Goal: Task Accomplishment & Management: Manage account settings

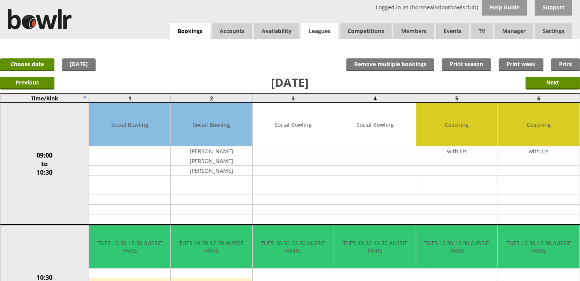
click at [315, 33] on link "Leagues" at bounding box center [319, 31] width 37 height 16
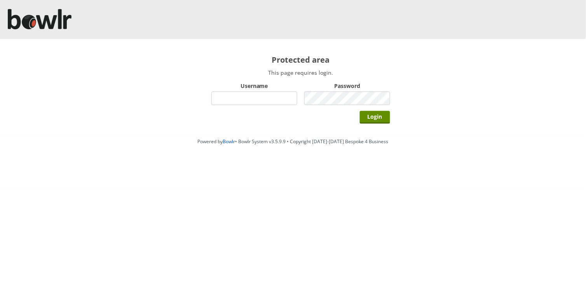
click at [276, 100] on input "Username" at bounding box center [255, 98] width 86 height 14
type input "hornseaindoorbowlsclub"
click at [360, 111] on input "Login" at bounding box center [375, 117] width 30 height 13
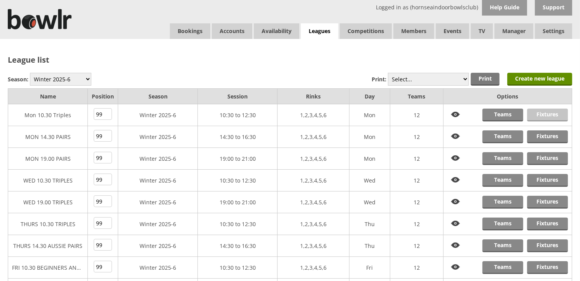
click at [551, 110] on link "Fixtures" at bounding box center [547, 114] width 41 height 13
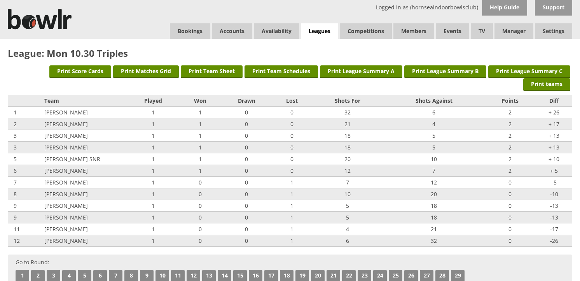
scroll to position [173, 0]
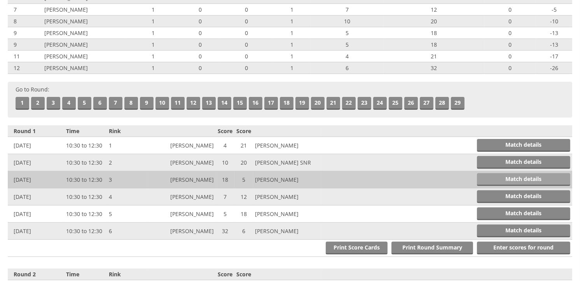
click at [484, 177] on link "Match details" at bounding box center [523, 179] width 93 height 13
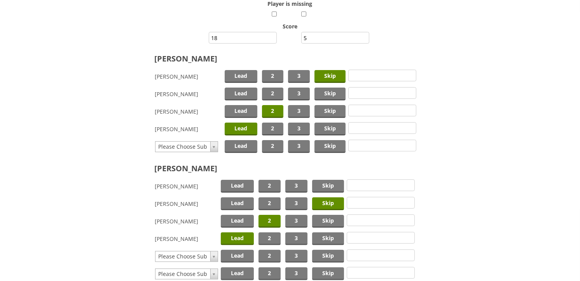
scroll to position [160, 0]
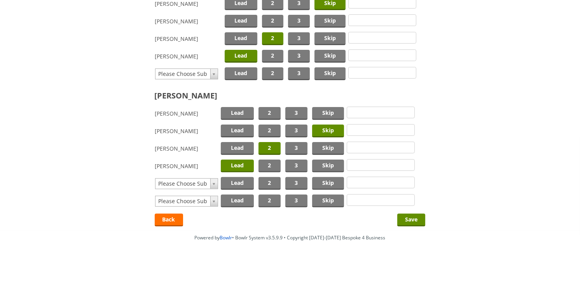
click at [245, 165] on span "Lead" at bounding box center [237, 165] width 33 height 13
click at [243, 113] on span "Lead" at bounding box center [237, 113] width 33 height 13
click at [407, 214] on input "Save" at bounding box center [411, 219] width 28 height 13
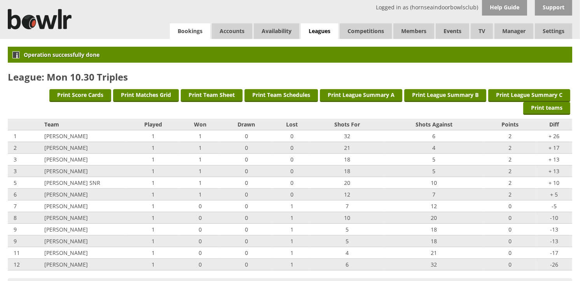
click at [196, 32] on link "Bookings" at bounding box center [190, 31] width 40 height 16
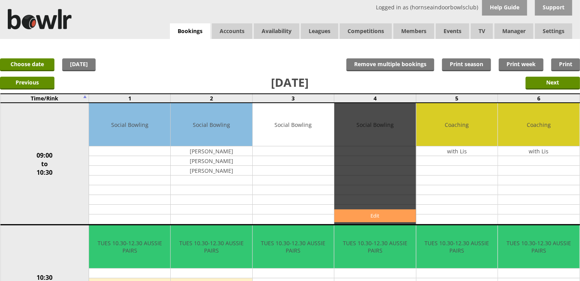
click at [362, 214] on link "Edit" at bounding box center [374, 215] width 81 height 13
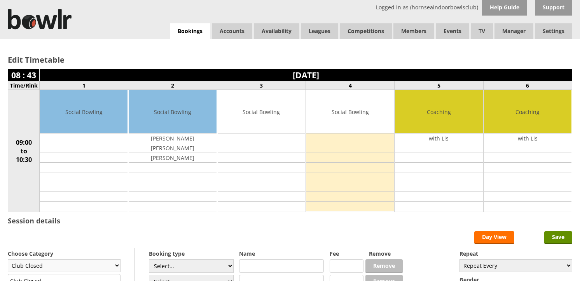
click at [104, 259] on select "Club Closed Singles League Triples League Pairs League Friendly Social Bowling …" at bounding box center [64, 265] width 113 height 13
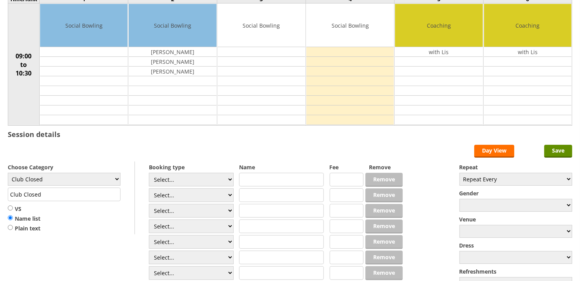
scroll to position [86, 0]
select select "133"
click at [8, 173] on select "Club Closed Singles League Triples League Pairs League Friendly Social Bowling …" at bounding box center [64, 179] width 113 height 13
type input "Coaching"
click at [170, 175] on select "Select... Club Competition (Member) Club Competition (Visitor) National (Member…" at bounding box center [191, 180] width 85 height 14
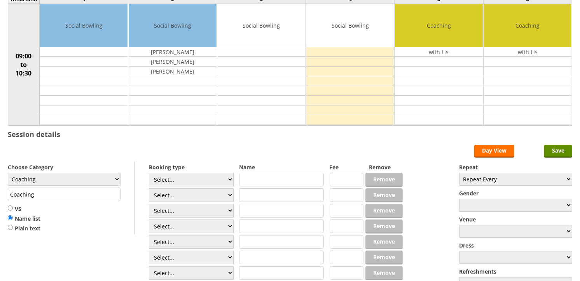
select select "1_54"
click at [149, 173] on select "Select... Club Competition (Member) Club Competition (Visitor) National (Member…" at bounding box center [191, 180] width 85 height 14
type input "3.0000"
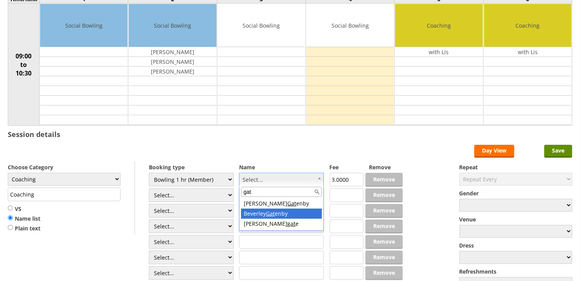
type input "gat"
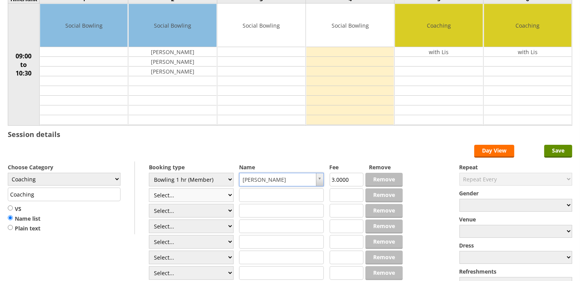
click at [210, 192] on select "Select... Club Competition (Member) Club Competition (Visitor) National (Member…" at bounding box center [191, 195] width 85 height 14
select select "1_54"
click at [149, 189] on select "Select... Club Competition (Member) Club Competition (Visitor) National (Member…" at bounding box center [191, 195] width 85 height 14
type input "3.0000"
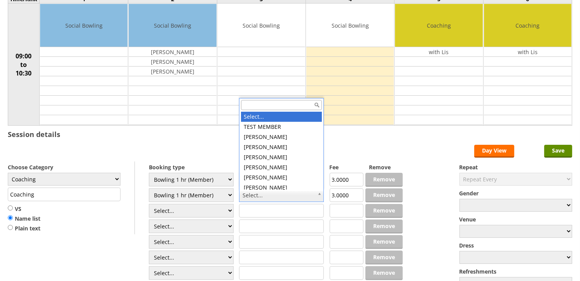
type input "s"
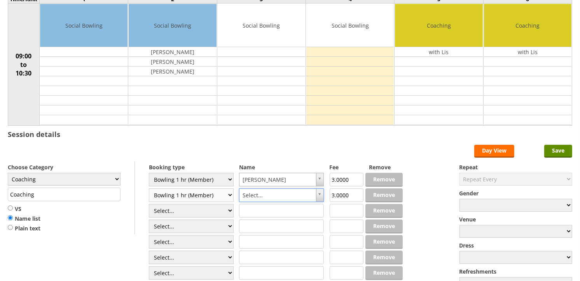
click at [229, 196] on select "Select... Club Competition (Member) Club Competition (Visitor) National (Member…" at bounding box center [191, 195] width 85 height 14
select select
click at [149, 189] on select "Select... Club Competition (Member) Club Competition (Visitor) National (Member…" at bounding box center [191, 195] width 85 height 14
click at [319, 193] on input "text" at bounding box center [281, 195] width 85 height 14
type input "."
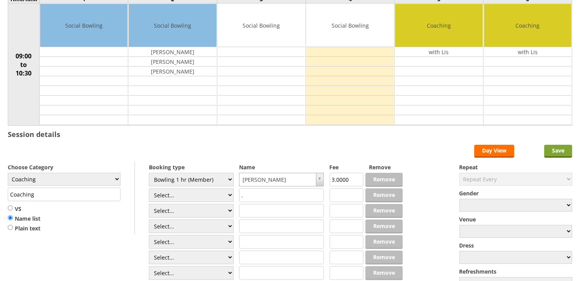
click at [545, 153] on form "Save Day View Choose Category Club Closed Singles League Triples League Pairs L…" at bounding box center [290, 221] width 565 height 152
click at [546, 153] on input "Save" at bounding box center [558, 151] width 28 height 13
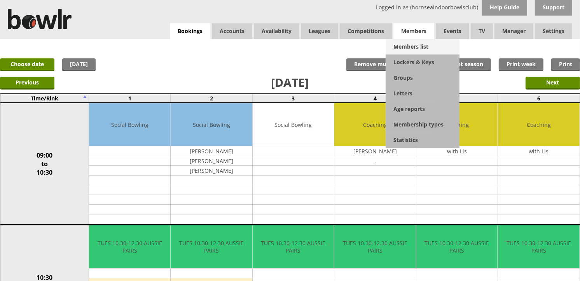
click at [420, 41] on link "Members list" at bounding box center [423, 47] width 74 height 16
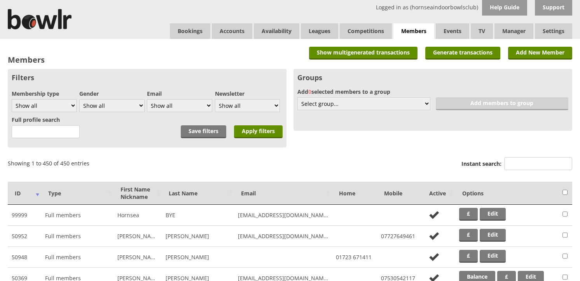
click at [529, 157] on input "Instant search:" at bounding box center [538, 163] width 68 height 13
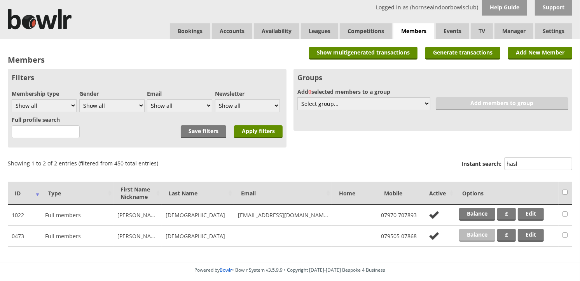
type input "hasl"
click at [483, 236] on link "Balance" at bounding box center [477, 235] width 36 height 13
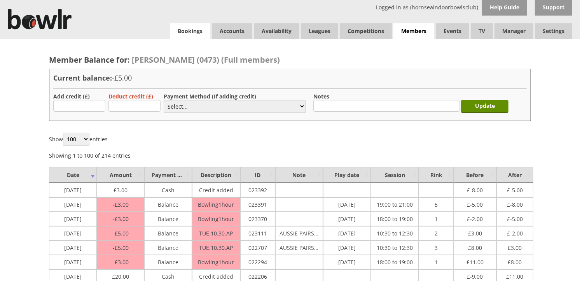
click at [193, 30] on link "Bookings" at bounding box center [190, 31] width 40 height 16
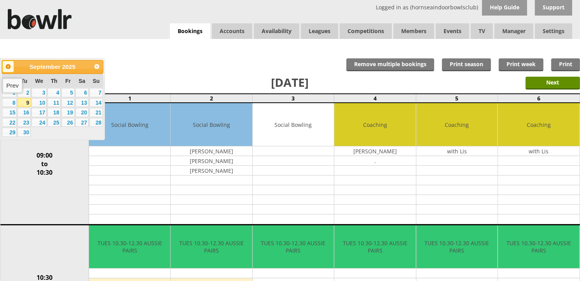
click at [7, 68] on span "Prev" at bounding box center [8, 66] width 6 height 6
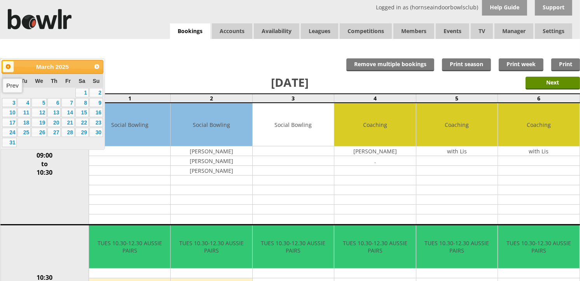
click at [7, 68] on span "Prev" at bounding box center [8, 66] width 6 height 6
click at [97, 67] on span "Next" at bounding box center [97, 66] width 6 height 6
click at [70, 103] on link "11" at bounding box center [67, 102] width 13 height 9
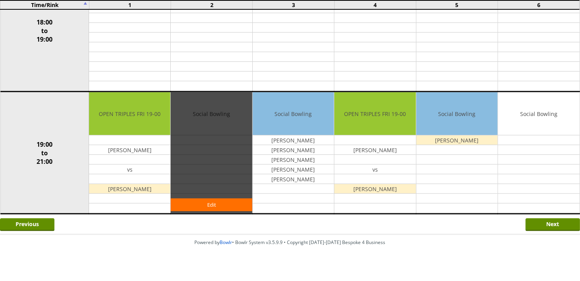
scroll to position [752, 0]
